Goal: Find specific page/section: Find specific page/section

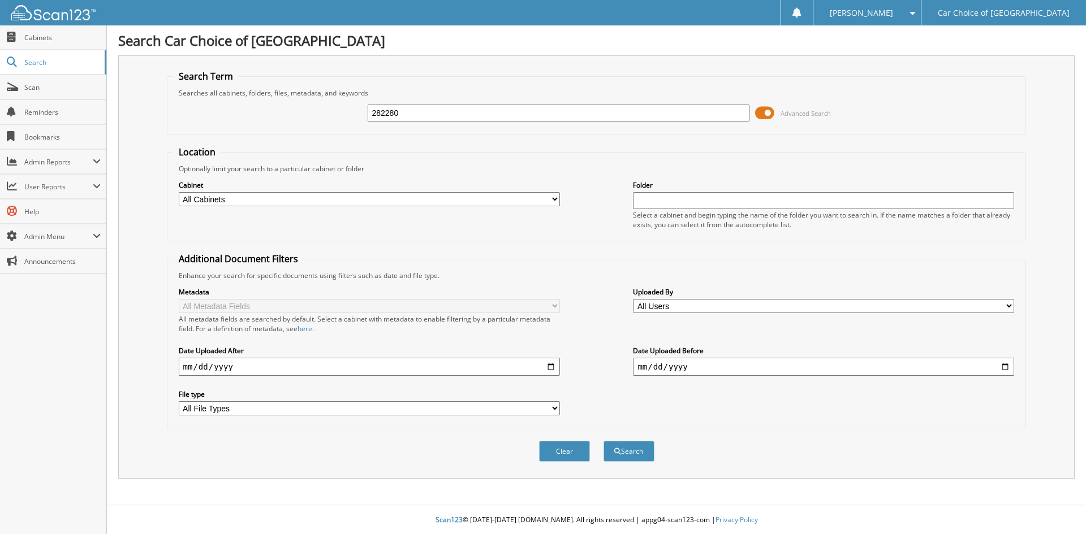
type input "282280"
click at [603, 441] on button "Search" at bounding box center [628, 451] width 51 height 21
type input "282280"
click at [603, 441] on button "Search" at bounding box center [628, 451] width 51 height 21
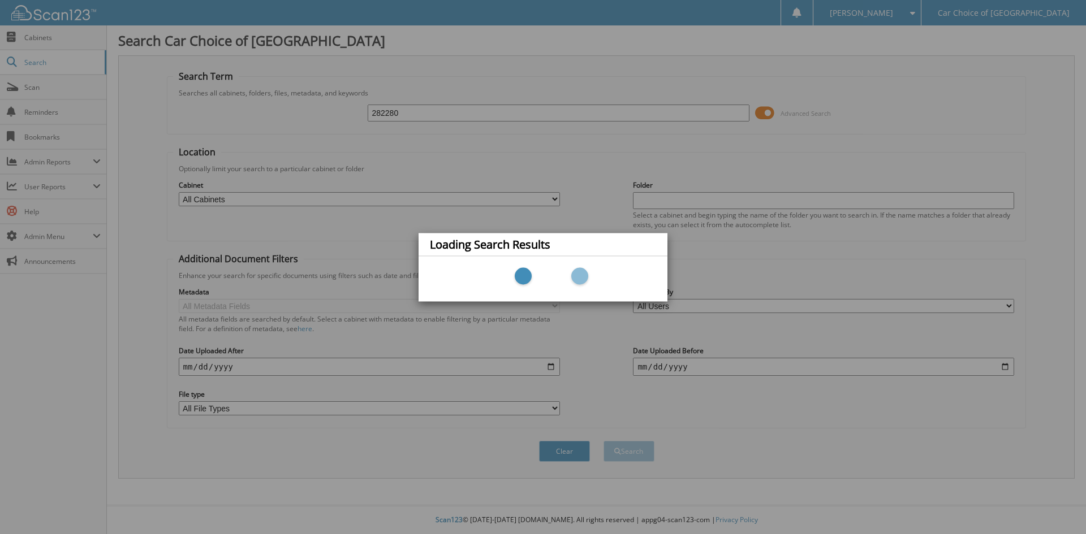
click at [403, 115] on div "Loading Search Results" at bounding box center [543, 267] width 1086 height 534
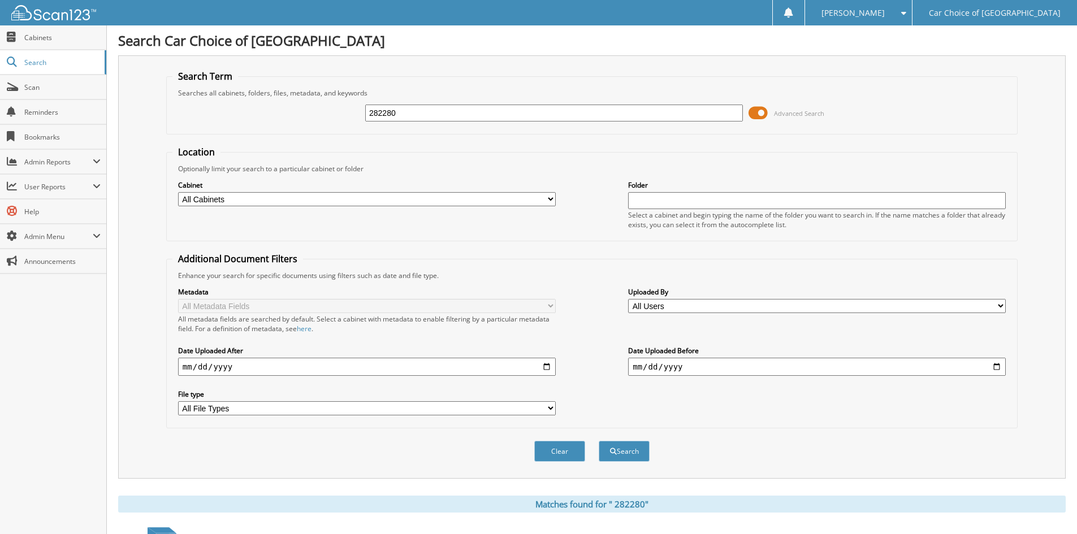
click at [373, 114] on input "282280" at bounding box center [554, 113] width 378 height 17
type input "282280"
drag, startPoint x: 530, startPoint y: 122, endPoint x: 481, endPoint y: 115, distance: 49.6
click at [529, 122] on div "282280" at bounding box center [554, 112] width 378 height 19
click at [480, 115] on input "282280" at bounding box center [554, 113] width 378 height 17
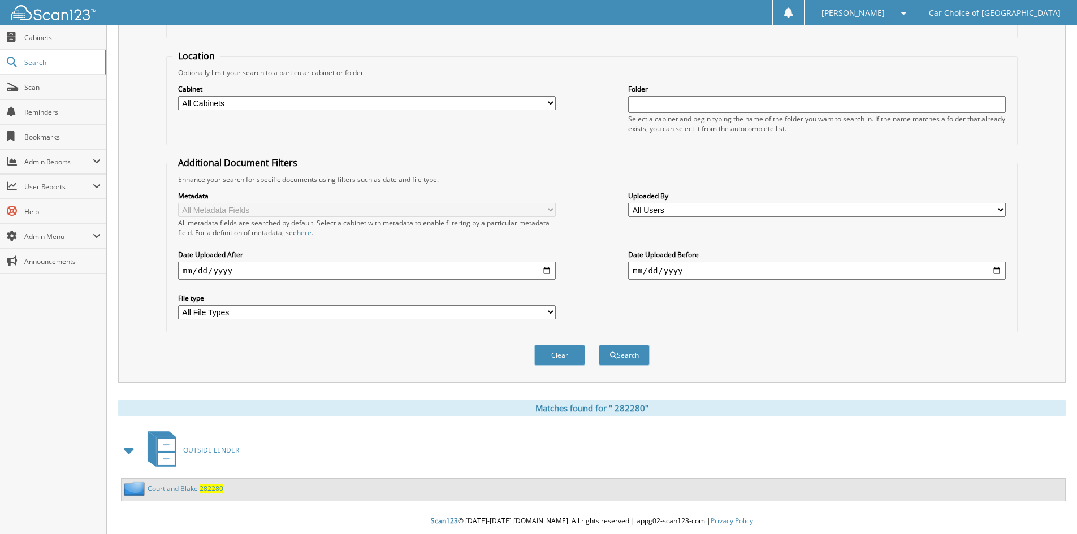
scroll to position [98, 0]
click at [175, 488] on link "C o u r t l a n d B l a k e 2 8 2 2 8 0" at bounding box center [186, 488] width 76 height 10
